Goal: Obtain resource: Obtain resource

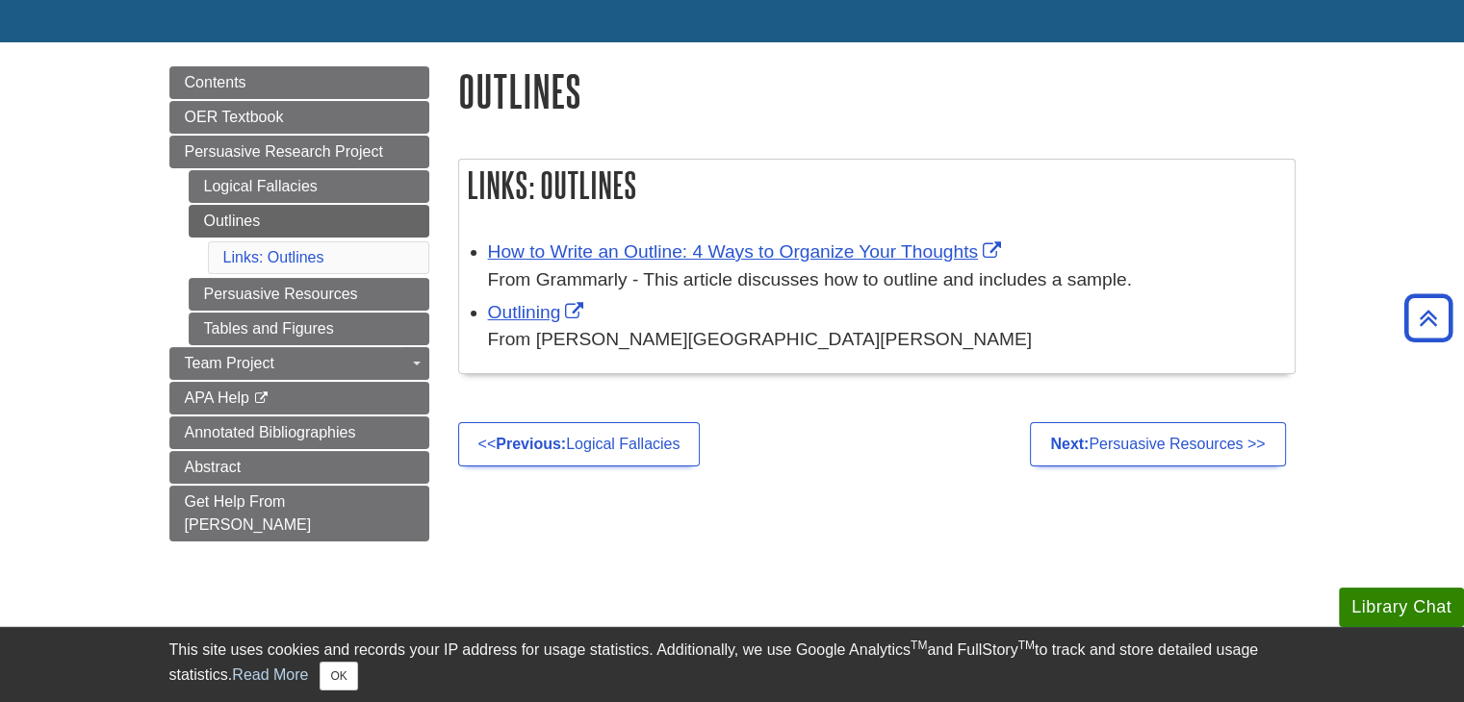
scroll to position [170, 0]
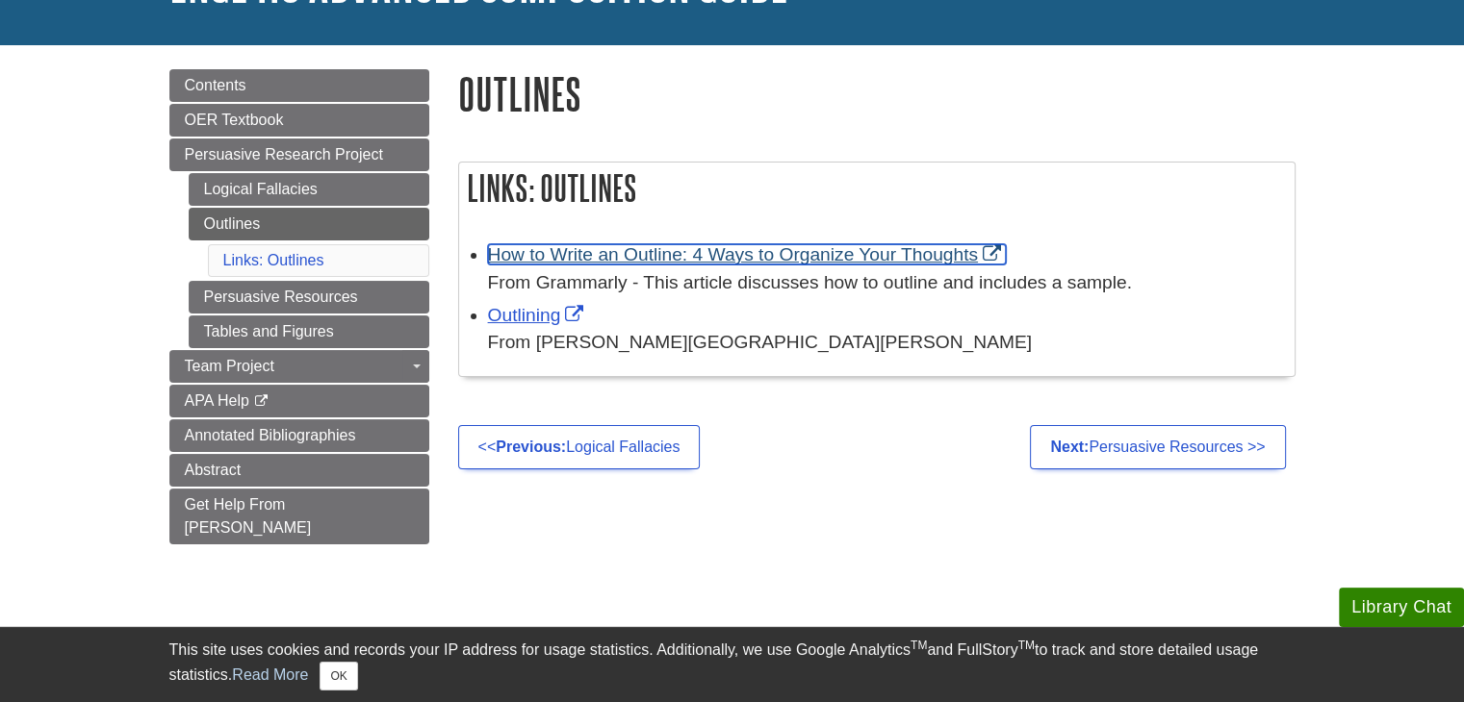
click at [612, 252] on link "How to Write an Outline: 4 Ways to Organize Your Thoughts" at bounding box center [747, 254] width 518 height 20
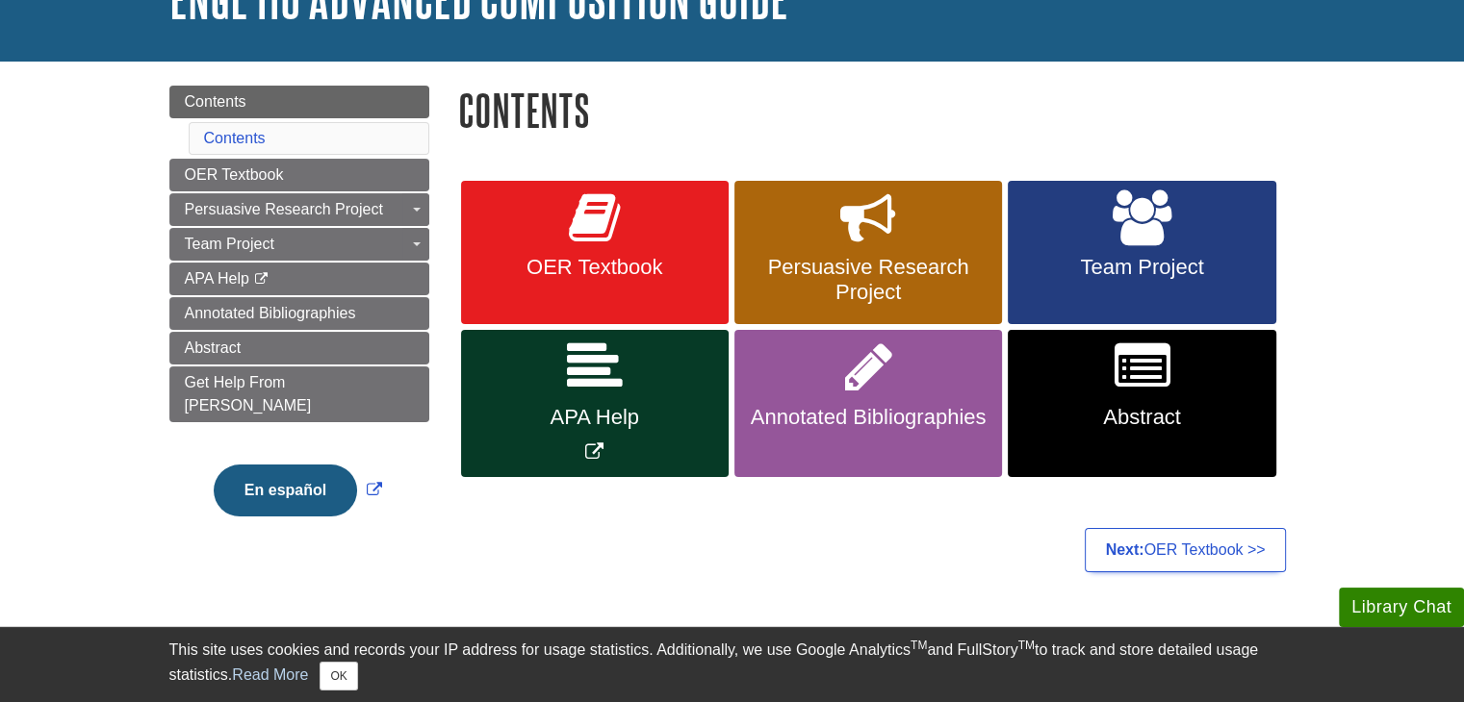
scroll to position [153, 0]
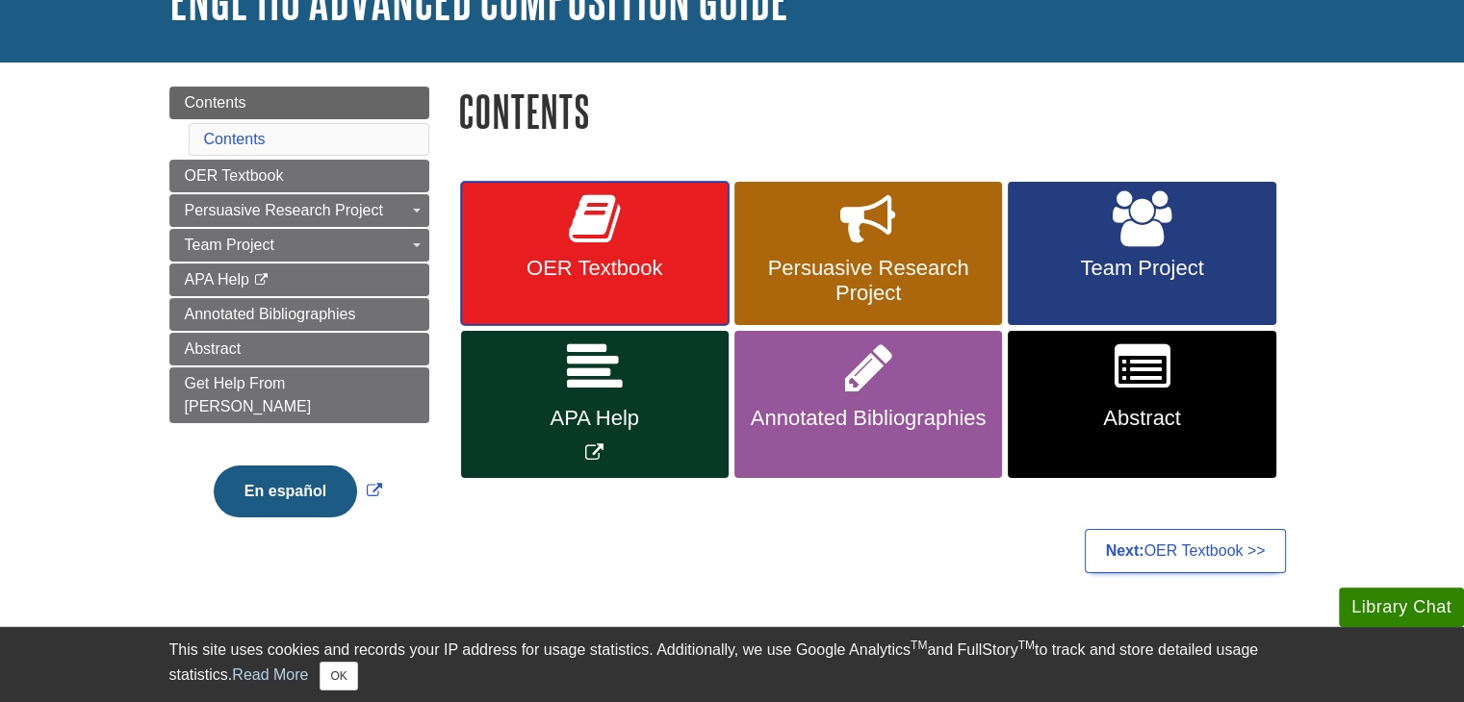
click at [564, 245] on link "OER Textbook" at bounding box center [594, 254] width 267 height 144
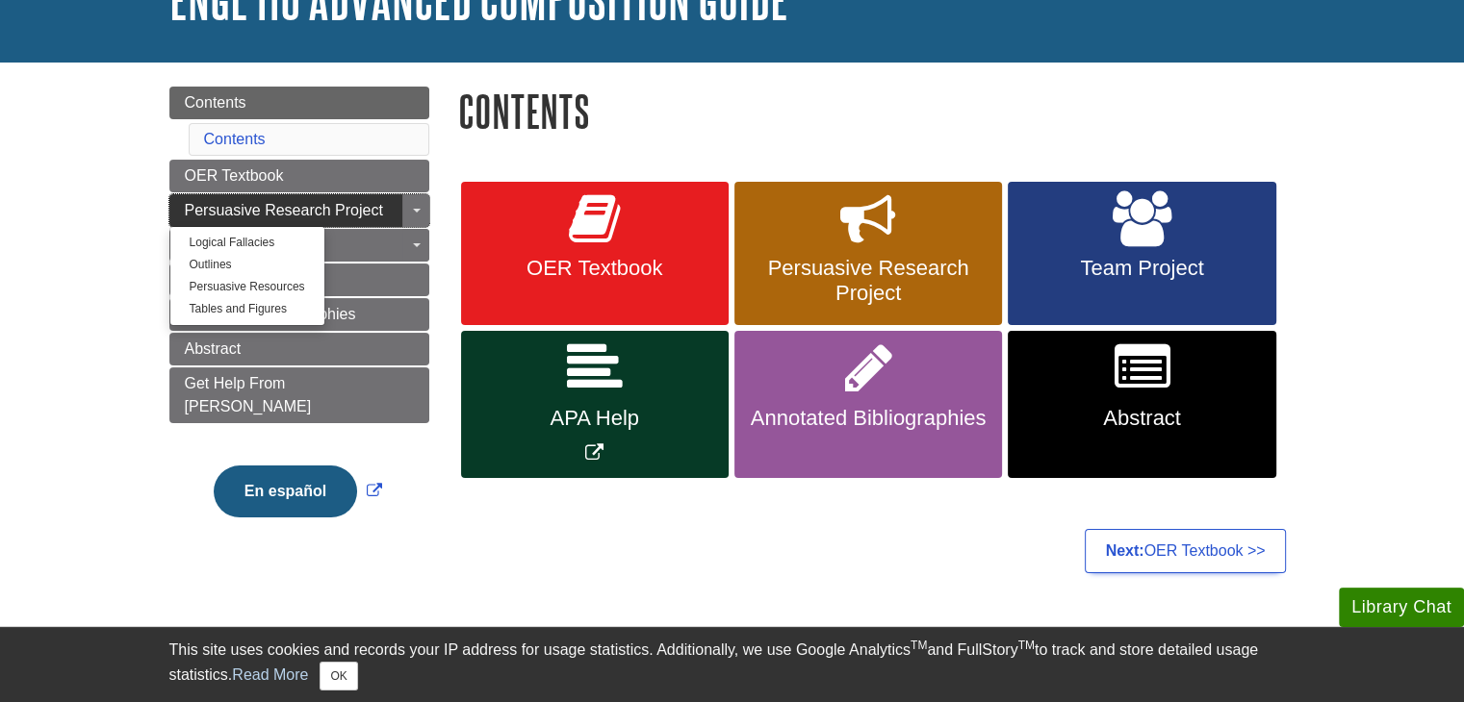
scroll to position [0, 0]
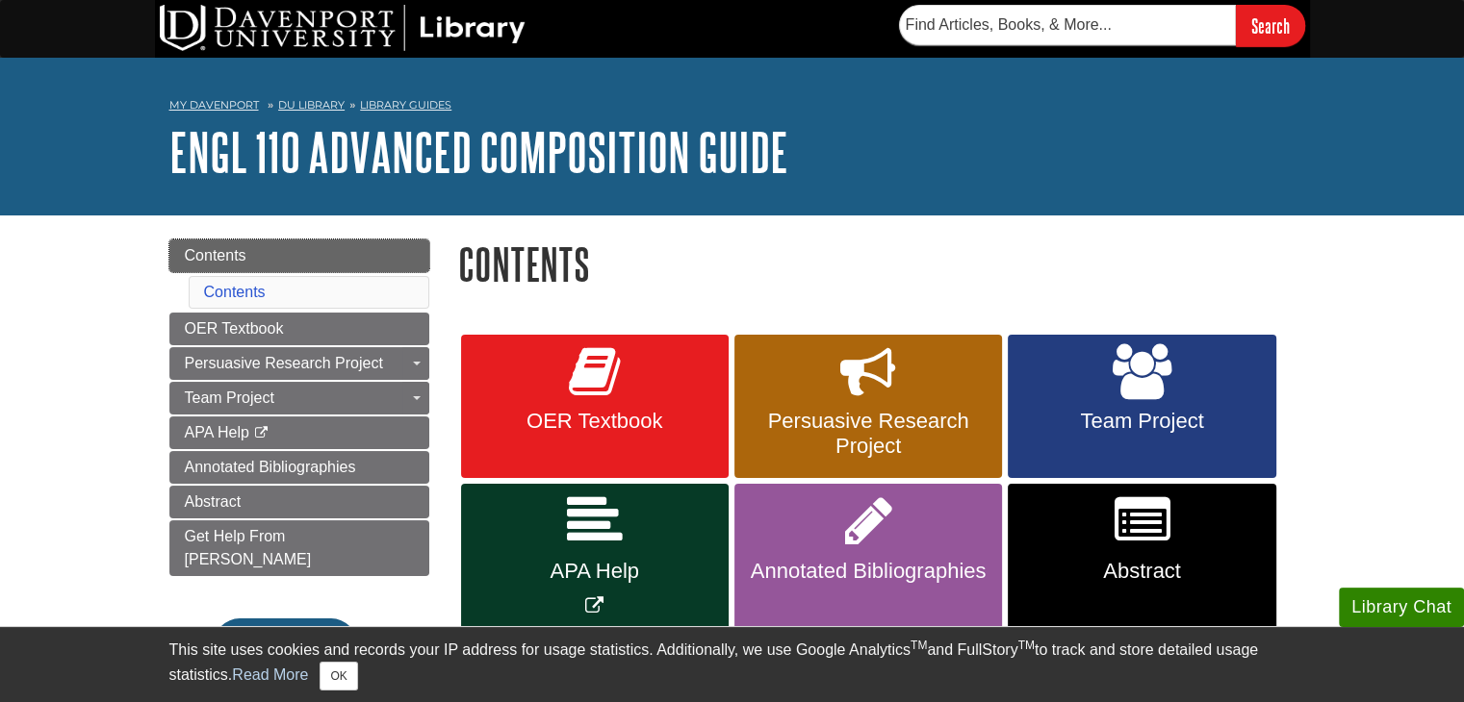
click at [285, 251] on link "Contents" at bounding box center [299, 256] width 260 height 33
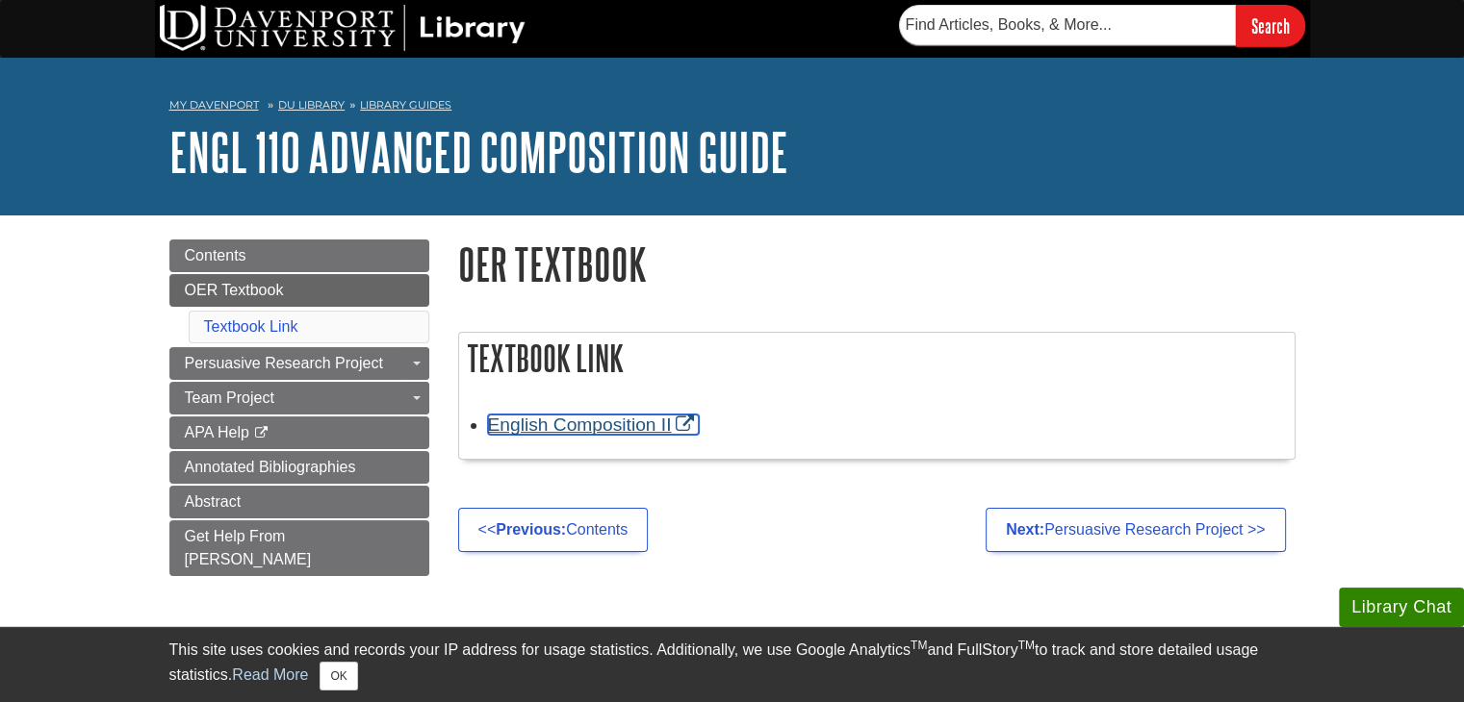
click at [626, 431] on link "English Composition II" at bounding box center [594, 425] width 212 height 20
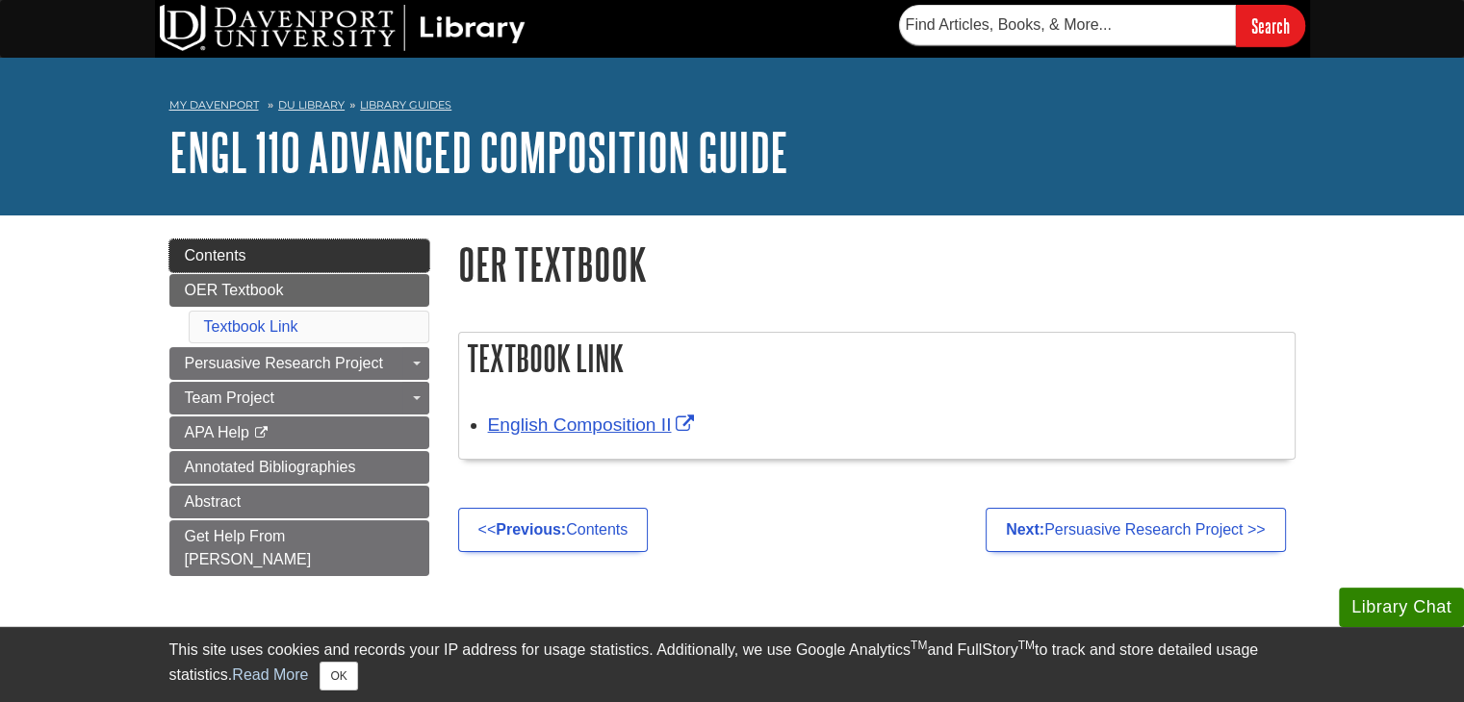
click at [331, 247] on link "Contents" at bounding box center [299, 256] width 260 height 33
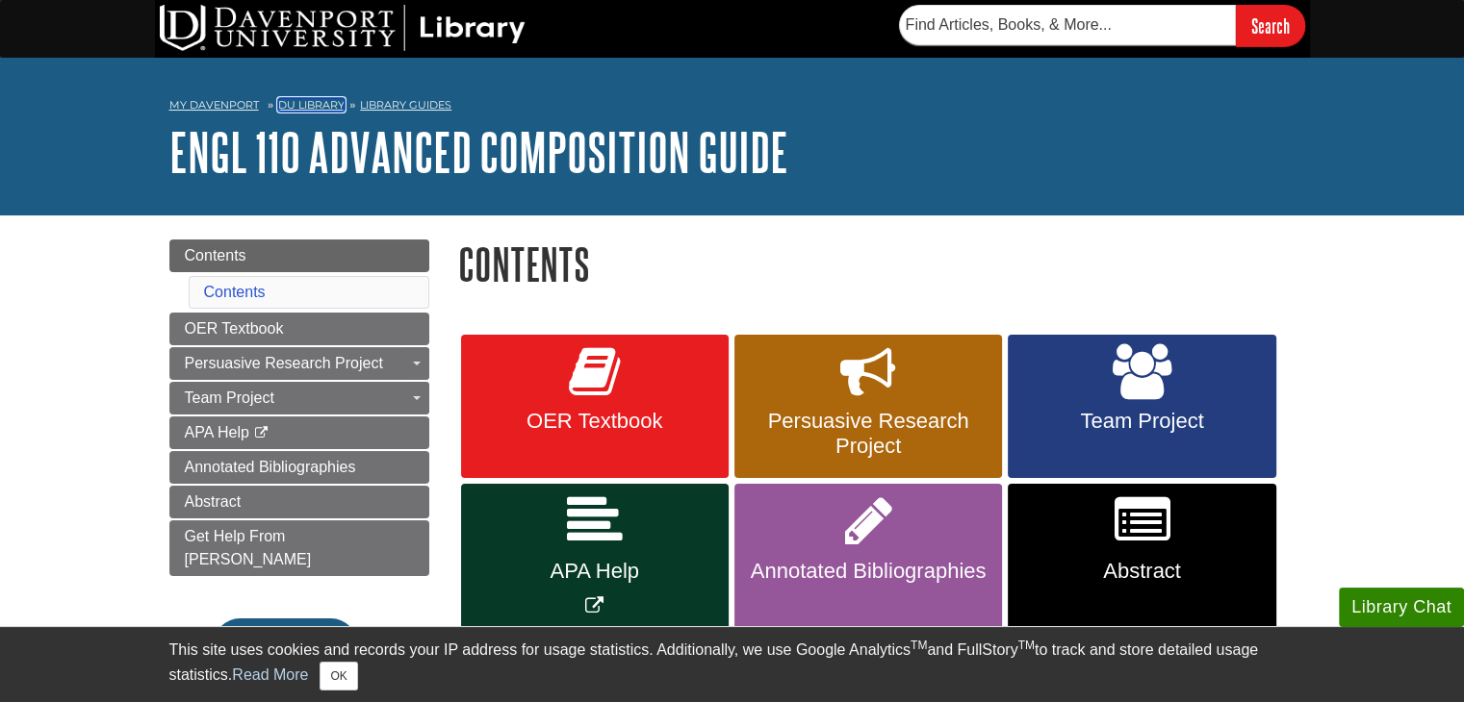
click at [318, 110] on link "DU Library" at bounding box center [311, 104] width 66 height 13
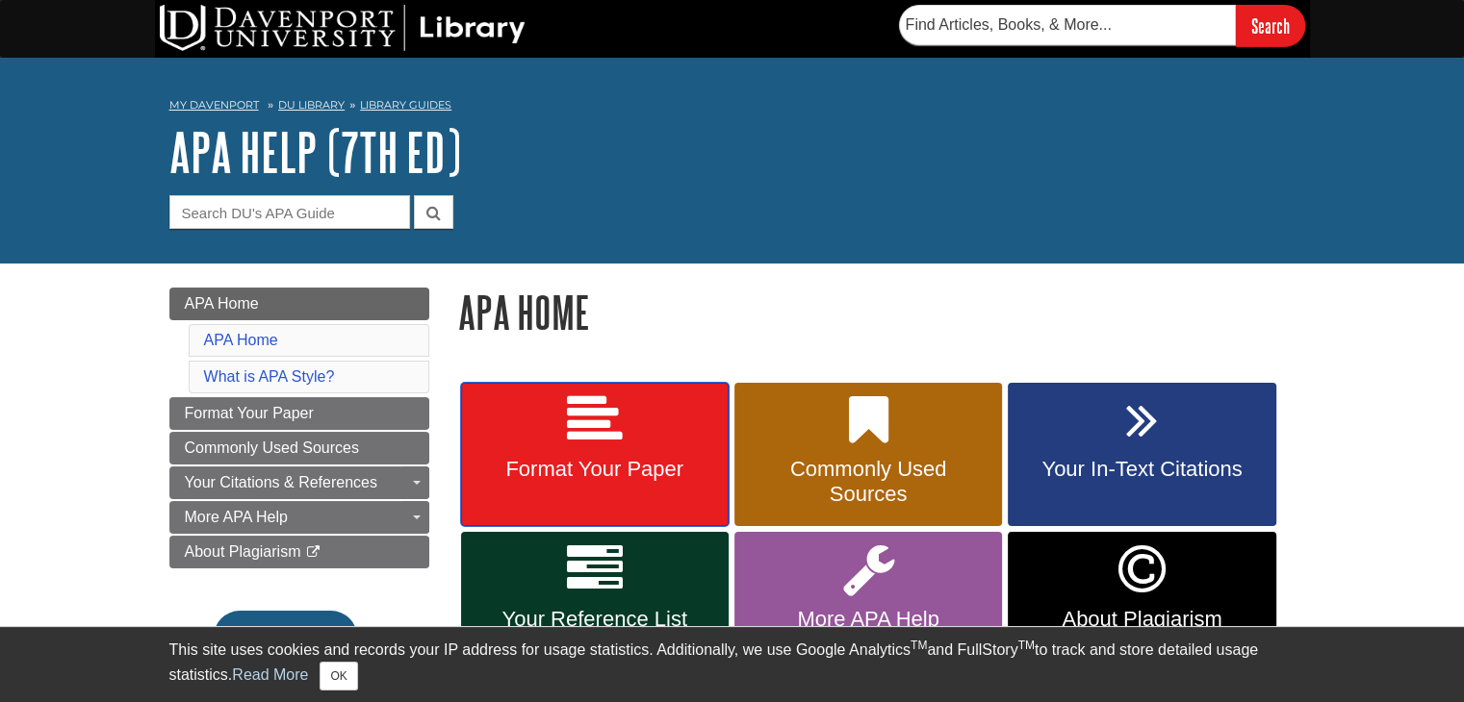
click at [626, 456] on link "Format Your Paper" at bounding box center [594, 455] width 267 height 144
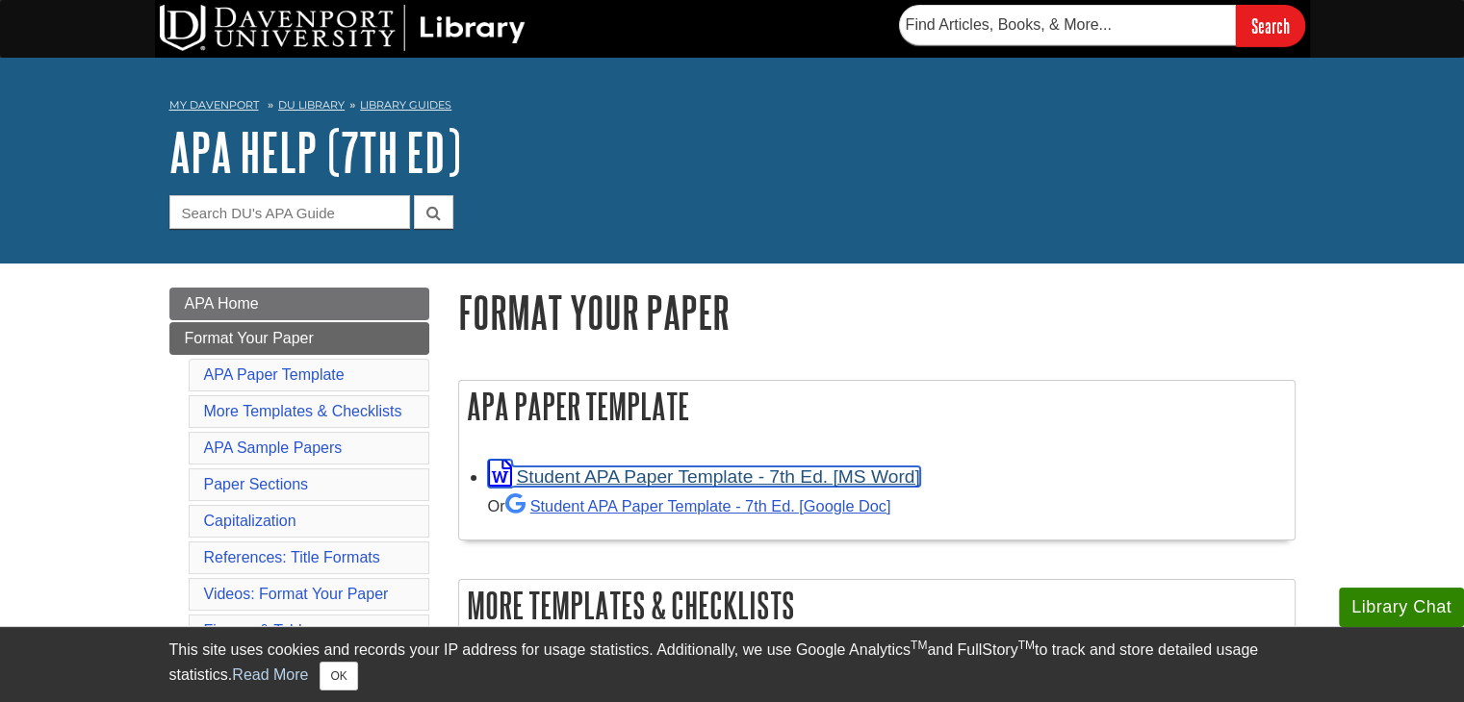
click at [637, 482] on link "Student APA Paper Template - 7th Ed. [MS Word]" at bounding box center [704, 477] width 432 height 20
